Goal: Information Seeking & Learning: Learn about a topic

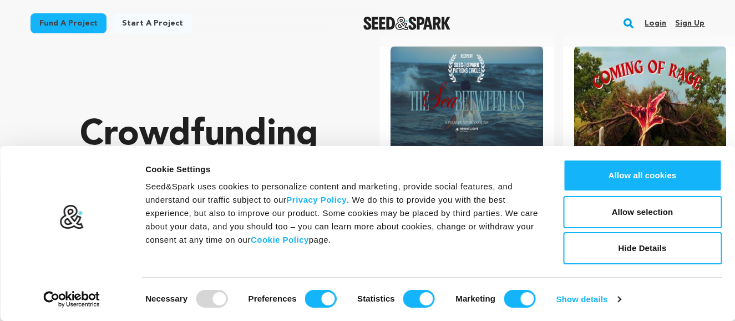
scroll to position [54, 0]
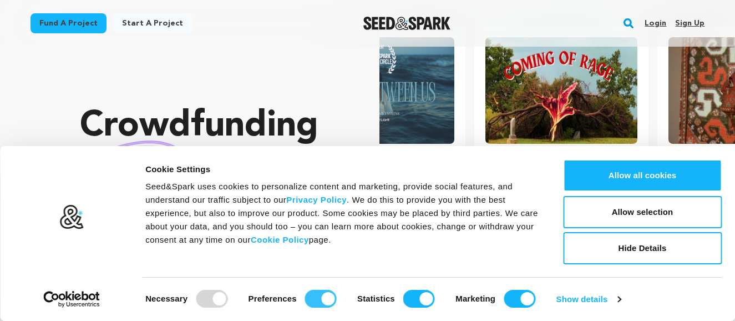
click at [326, 297] on input "Preferences" at bounding box center [321, 299] width 32 height 18
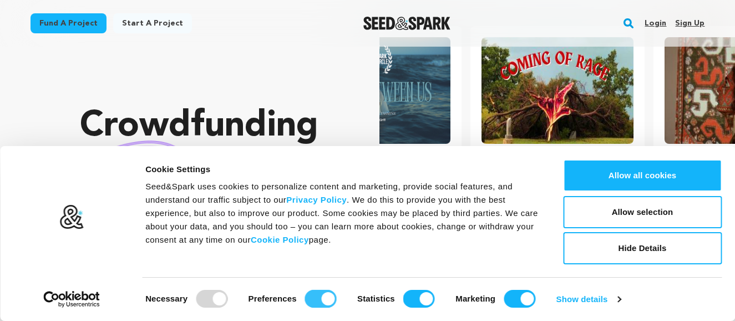
checkbox input "false"
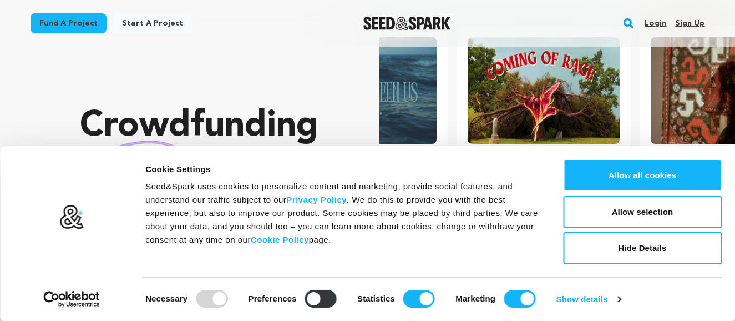
scroll to position [0, 194]
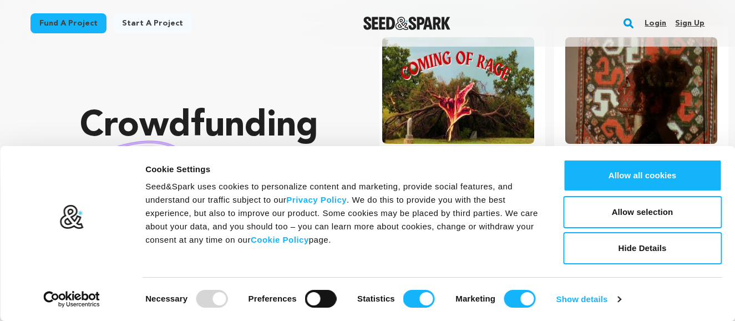
click at [402, 299] on div "Statistics" at bounding box center [396, 299] width 78 height 18
click at [415, 298] on input "Statistics" at bounding box center [420, 299] width 32 height 18
checkbox input "false"
click at [517, 296] on input "Marketing" at bounding box center [520, 299] width 32 height 18
checkbox input "false"
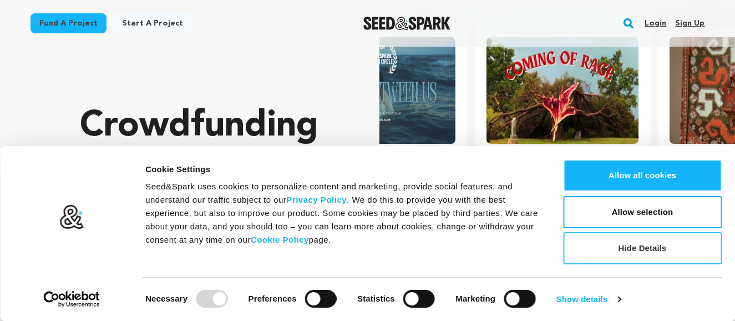
scroll to position [0, 0]
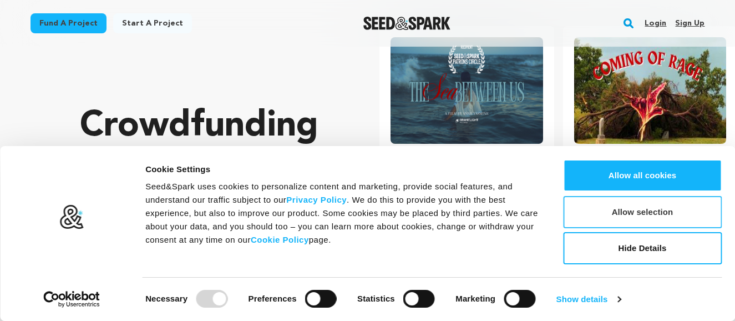
click at [636, 213] on button "Allow selection" at bounding box center [642, 212] width 159 height 32
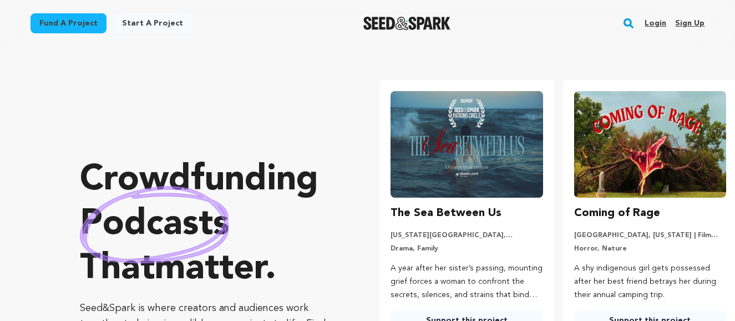
click at [616, 262] on p "A shy indigenous girl gets possessed after her best friend betrays her during t…" at bounding box center [650, 281] width 152 height 39
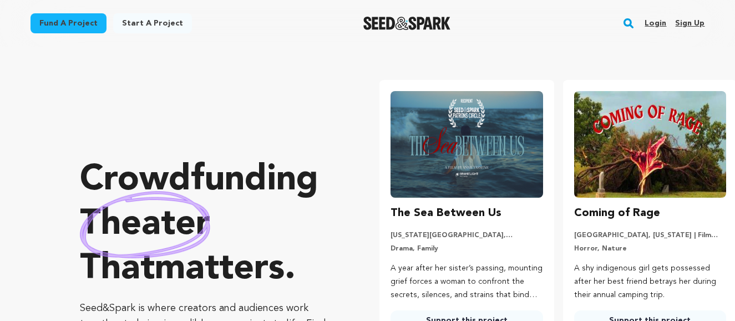
click at [632, 310] on link "Support this project" at bounding box center [650, 320] width 152 height 20
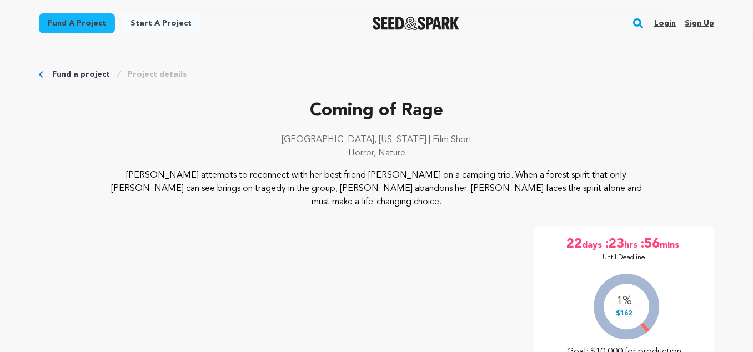
click at [115, 18] on link "Fund a project" at bounding box center [77, 23] width 76 height 20
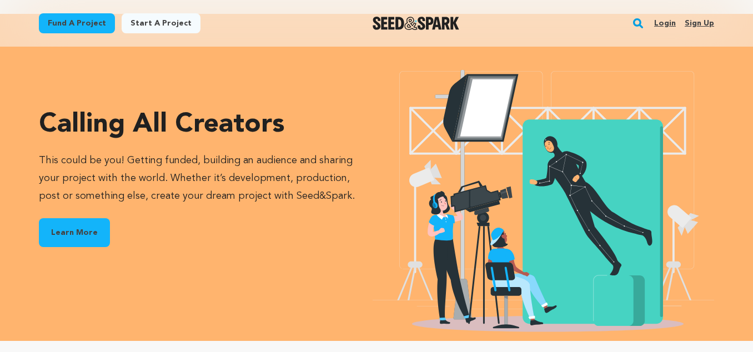
scroll to position [1338, 0]
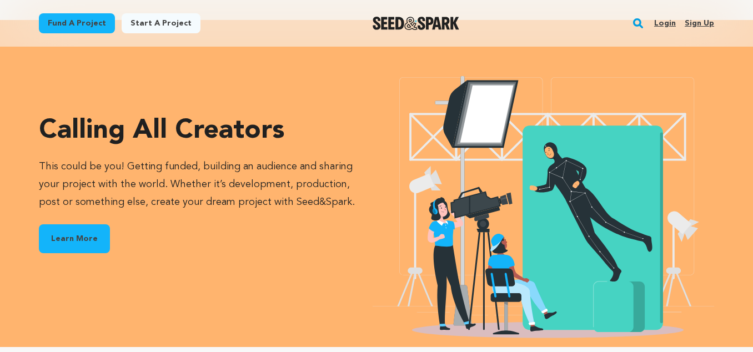
click at [110, 224] on link "Learn More" at bounding box center [74, 238] width 71 height 29
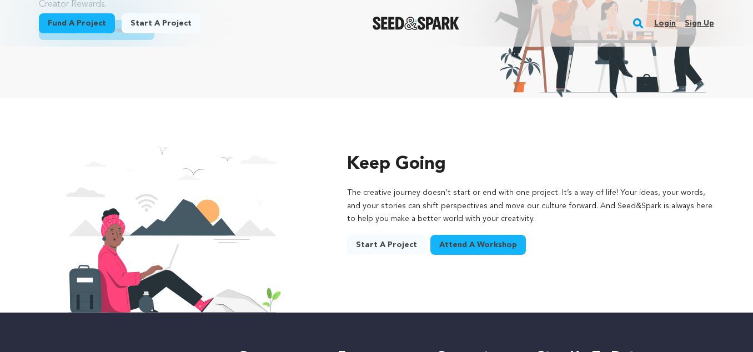
scroll to position [1726, 0]
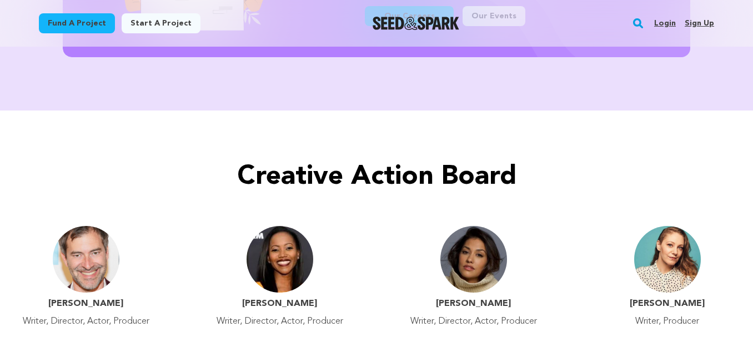
scroll to position [934, 0]
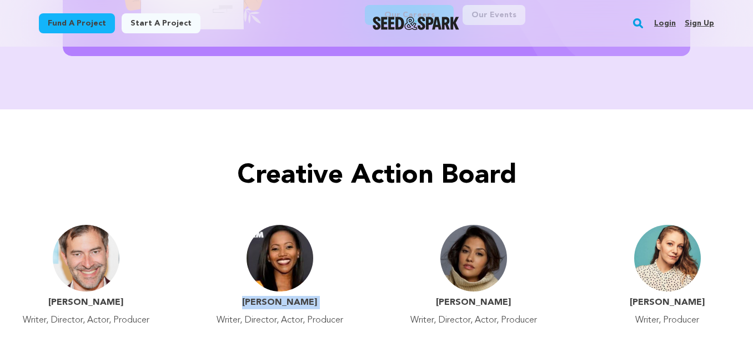
drag, startPoint x: 250, startPoint y: 161, endPoint x: 333, endPoint y: 163, distance: 82.7
click at [333, 296] on div "[PERSON_NAME] Writer, Director, Actor, Producer" at bounding box center [280, 311] width 140 height 31
copy div "[PERSON_NAME]"
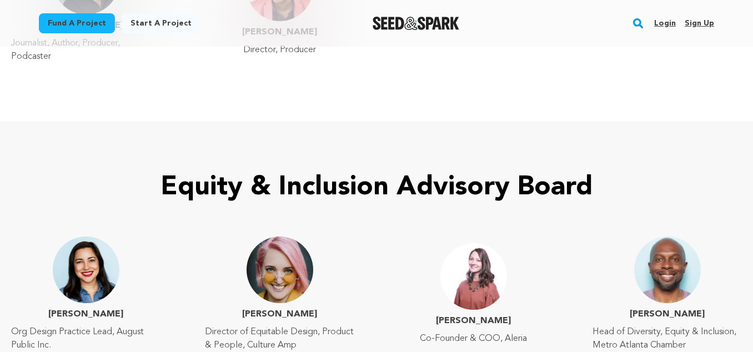
scroll to position [1344, 0]
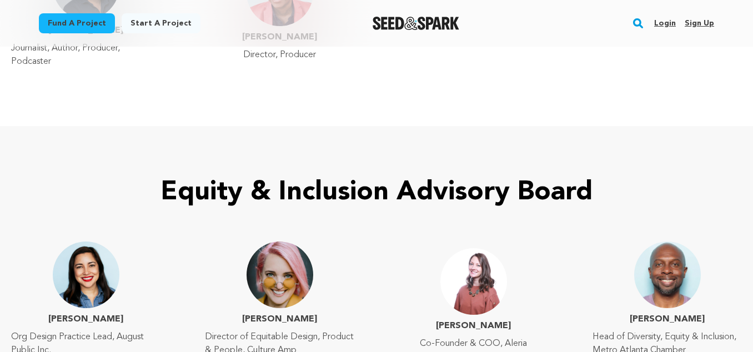
drag, startPoint x: 592, startPoint y: 129, endPoint x: 661, endPoint y: 143, distance: 70.8
click at [661, 330] on p "Head of Diversity, Equity & Inclusion, Metro Atlanta Chamber" at bounding box center [666, 343] width 149 height 27
drag, startPoint x: 637, startPoint y: 113, endPoint x: 658, endPoint y: 140, distance: 34.4
click at [658, 312] on div "[PERSON_NAME] of Diversity, Equity & Inclusion, Metro Atlanta Chamber" at bounding box center [667, 334] width 163 height 44
copy div "[PERSON_NAME] of Diversity, Equity & Inclusion, Metro Atlanta Chamber"
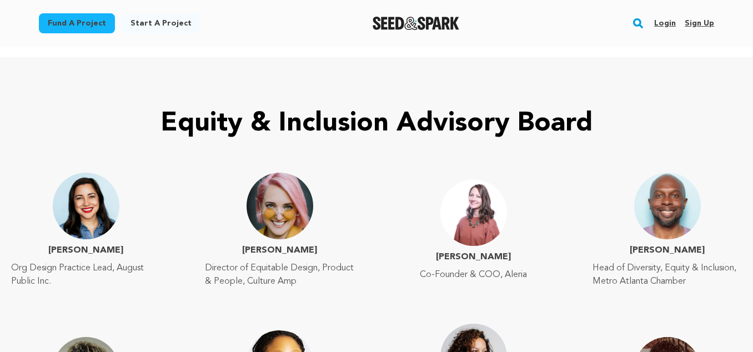
scroll to position [1412, 0]
drag, startPoint x: 58, startPoint y: 183, endPoint x: 138, endPoint y: 198, distance: 81.3
copy div "[PERSON_NAME] Founder, Converge Firm"
